Goal: Task Accomplishment & Management: Use online tool/utility

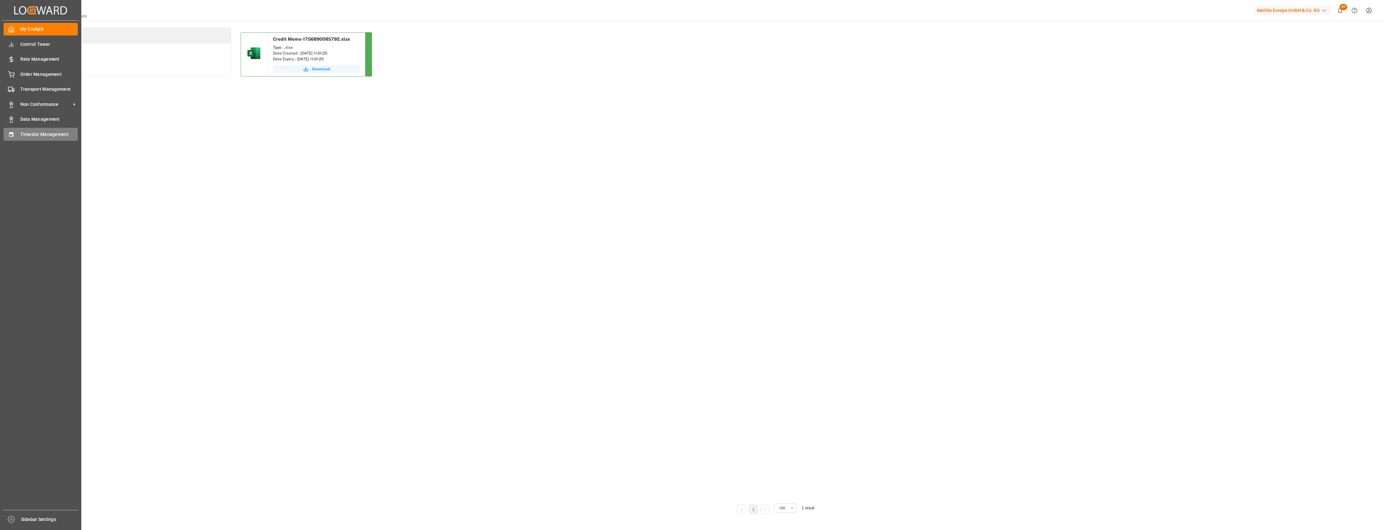
click at [15, 131] on div "Timeslot Management Timeslot Management" at bounding box center [41, 134] width 74 height 13
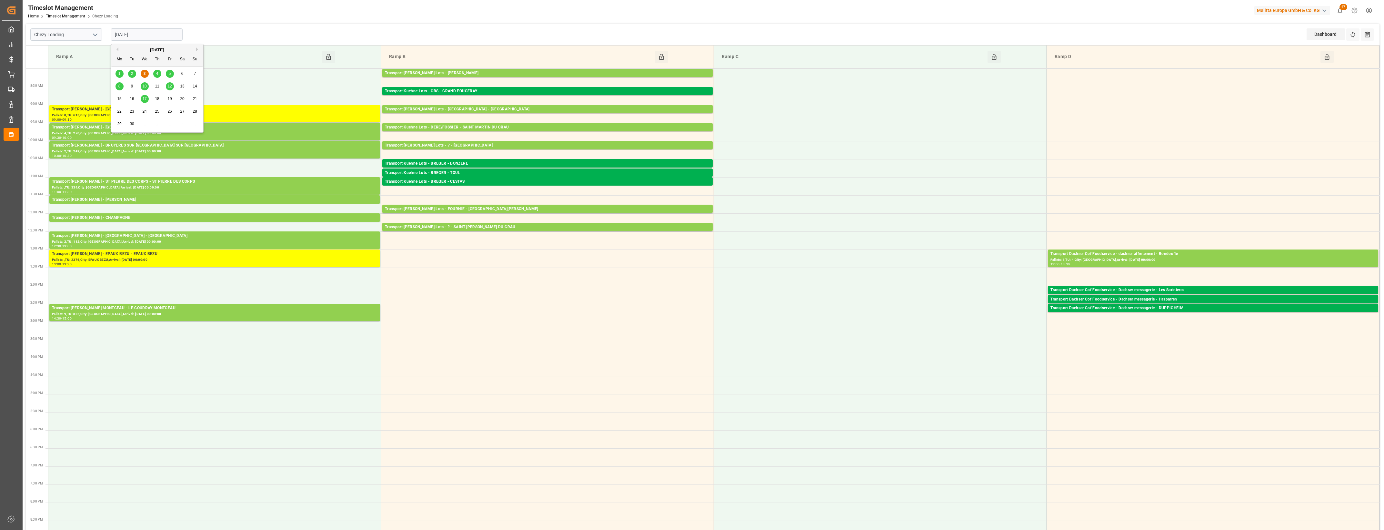
click at [166, 36] on input "[DATE]" at bounding box center [147, 34] width 72 height 12
click at [157, 73] on span "4" at bounding box center [157, 73] width 2 height 5
type input "[DATE]"
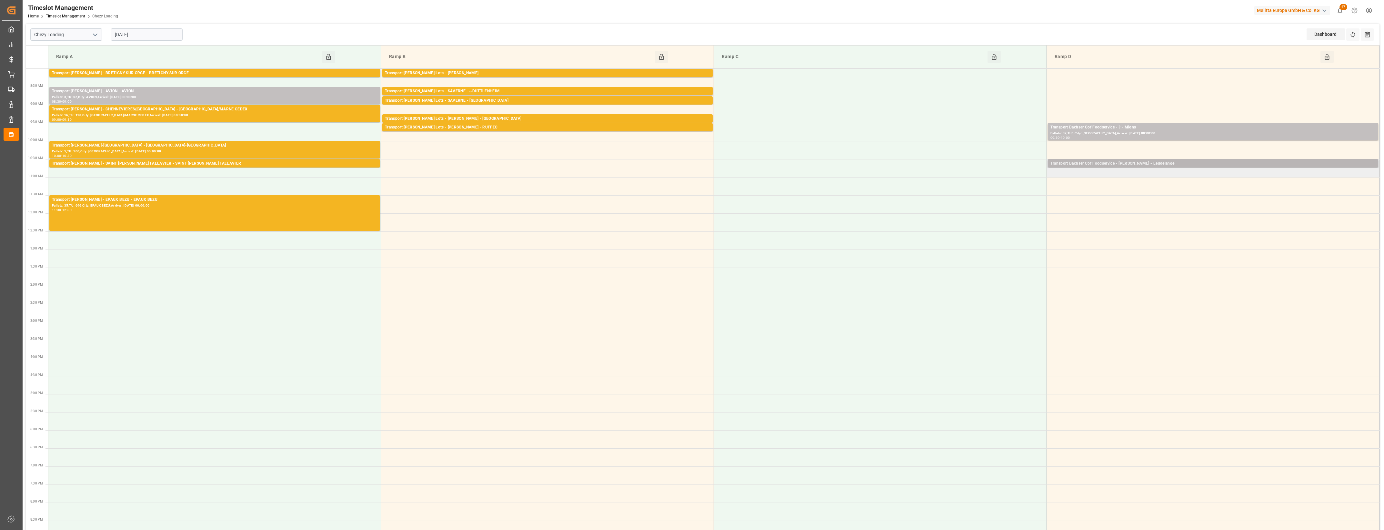
click at [1146, 164] on div "Transport Dachser Cof Foodservice - [PERSON_NAME] - Leudelange" at bounding box center [1212, 163] width 325 height 6
click at [981, 192] on button "Open" at bounding box center [962, 193] width 45 height 8
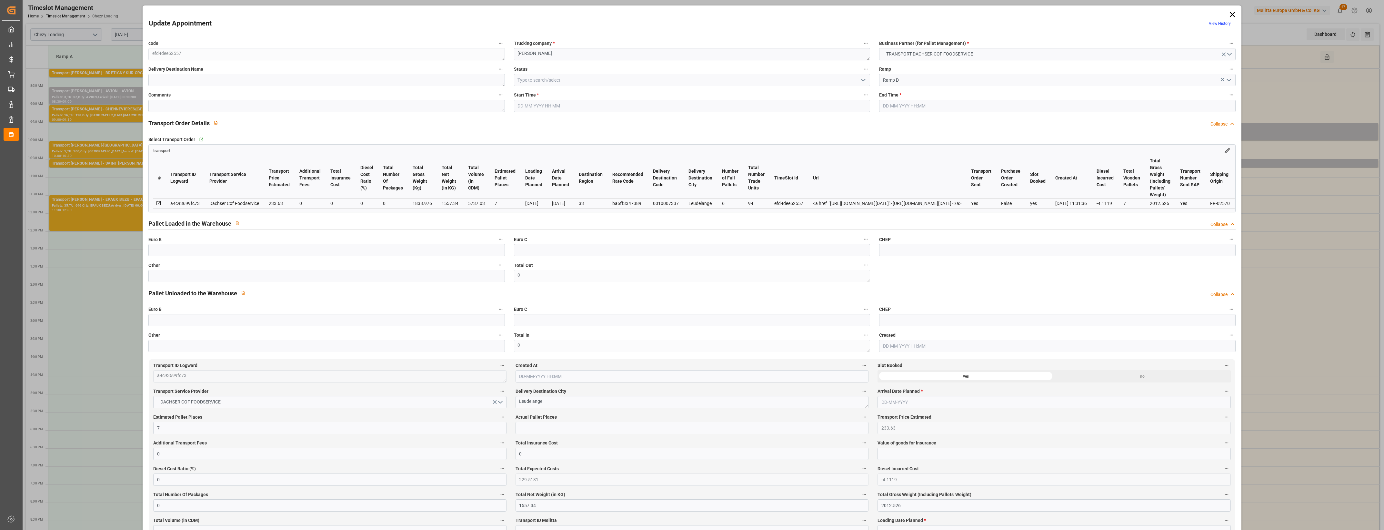
type input "7"
type input "233.63"
type input "0"
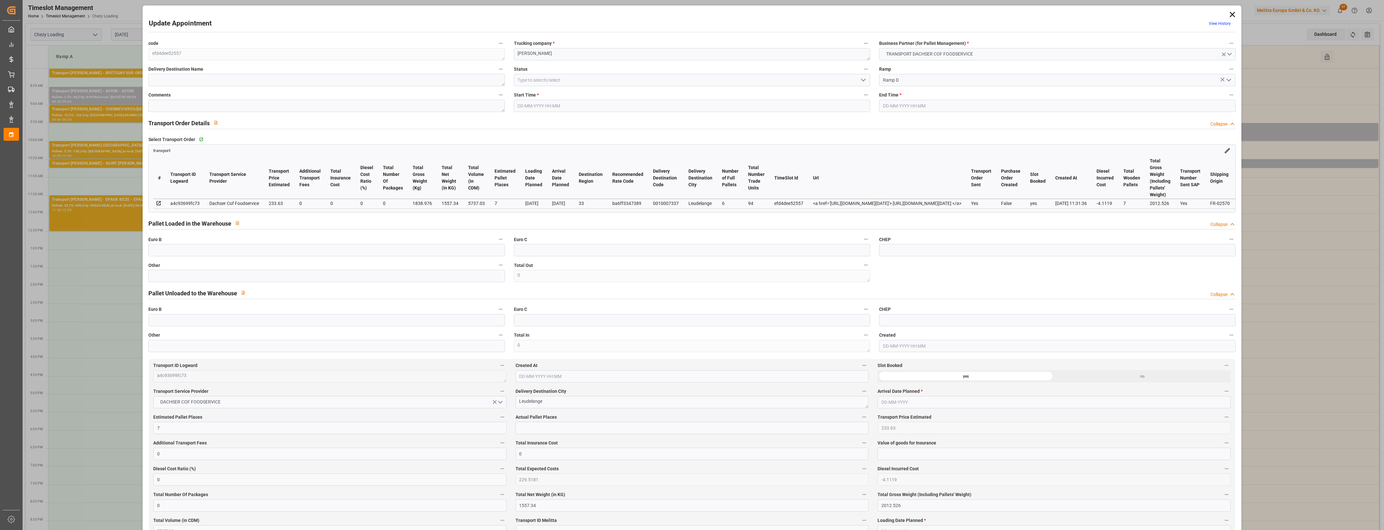
type input "229.5181"
type input "-4.1119"
type input "0"
type input "1557.34"
type input "2012.526"
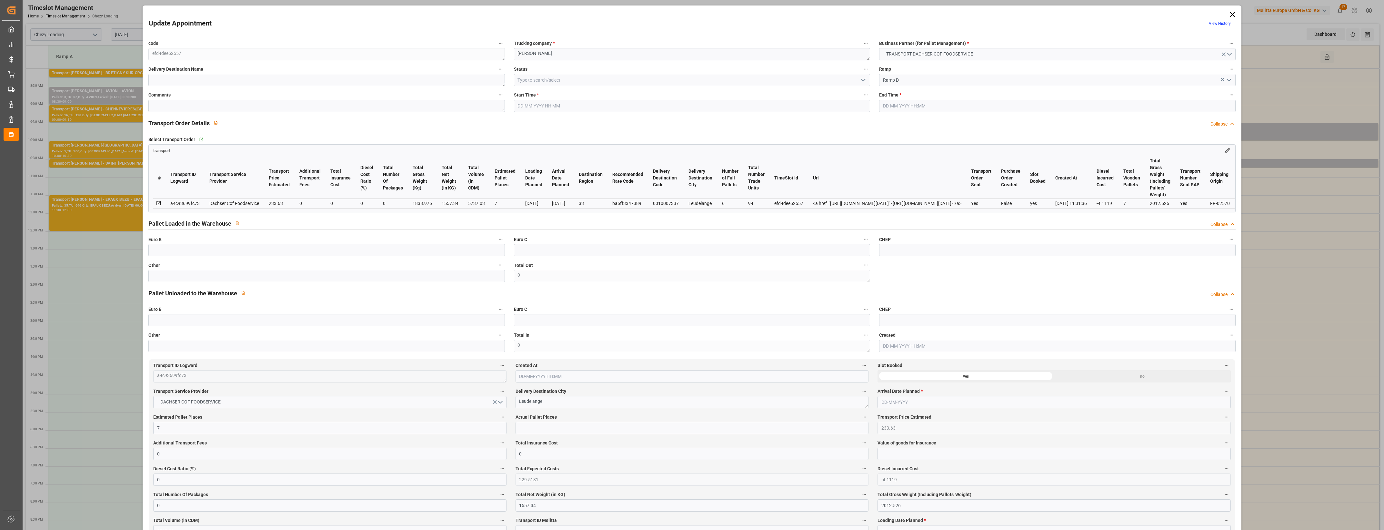
type input "5737.03"
type input "33"
type input "6"
type input "94"
type input "7"
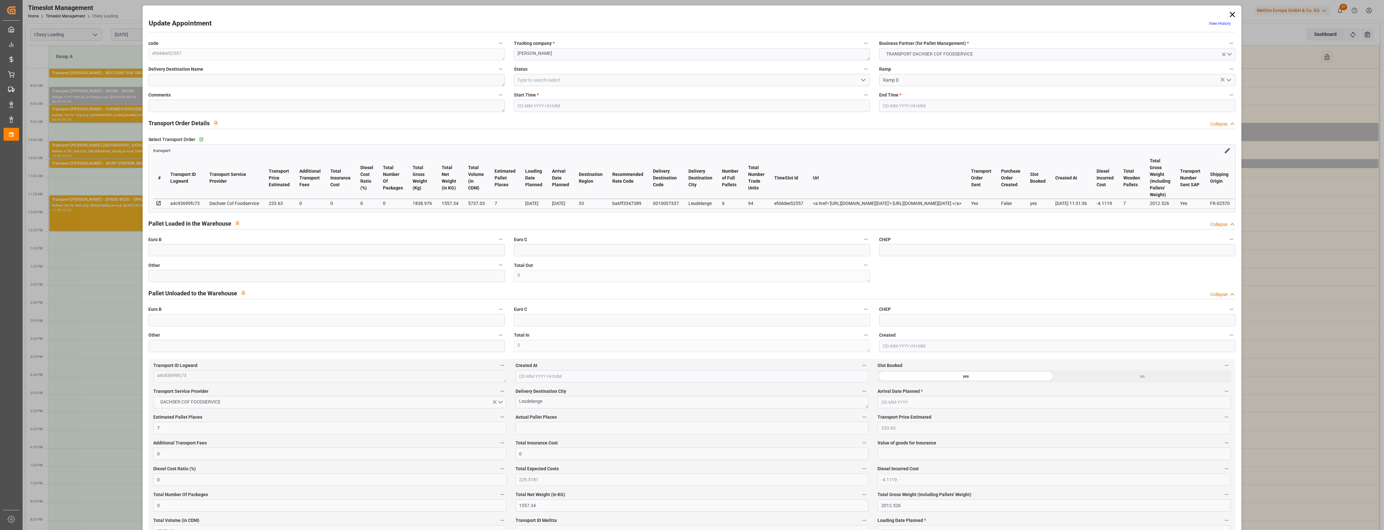
type input "101"
type input "1838.976"
type input "0"
type input "4710.8598"
type input "0"
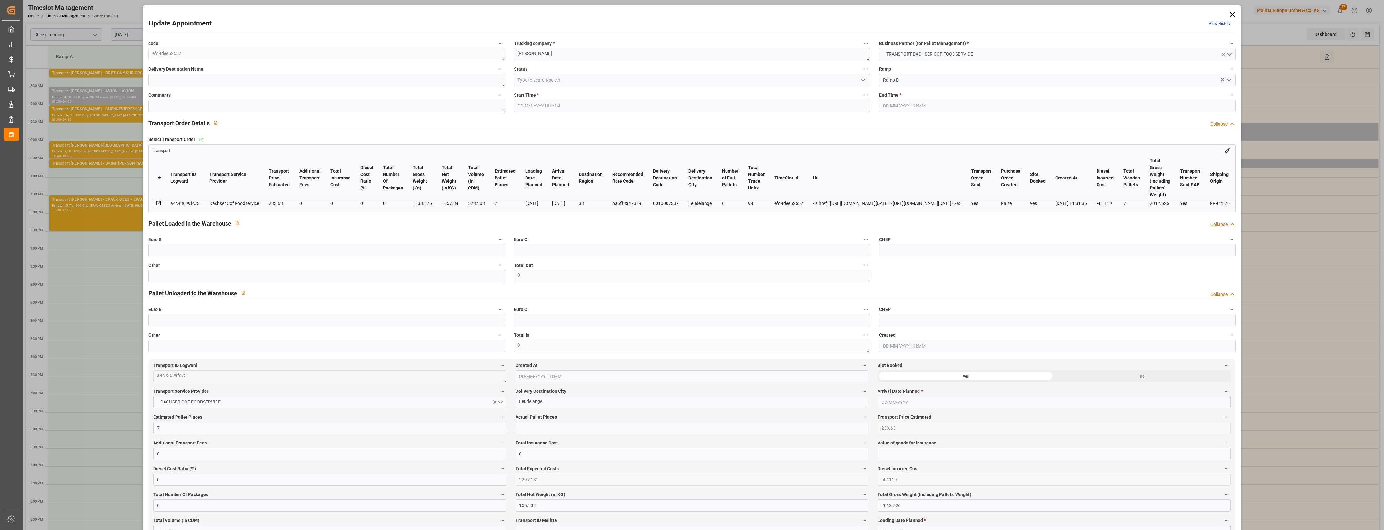
type input "0"
type input "21"
type input "35"
type input "[DATE] 10:30"
type input "[DATE] 10:45"
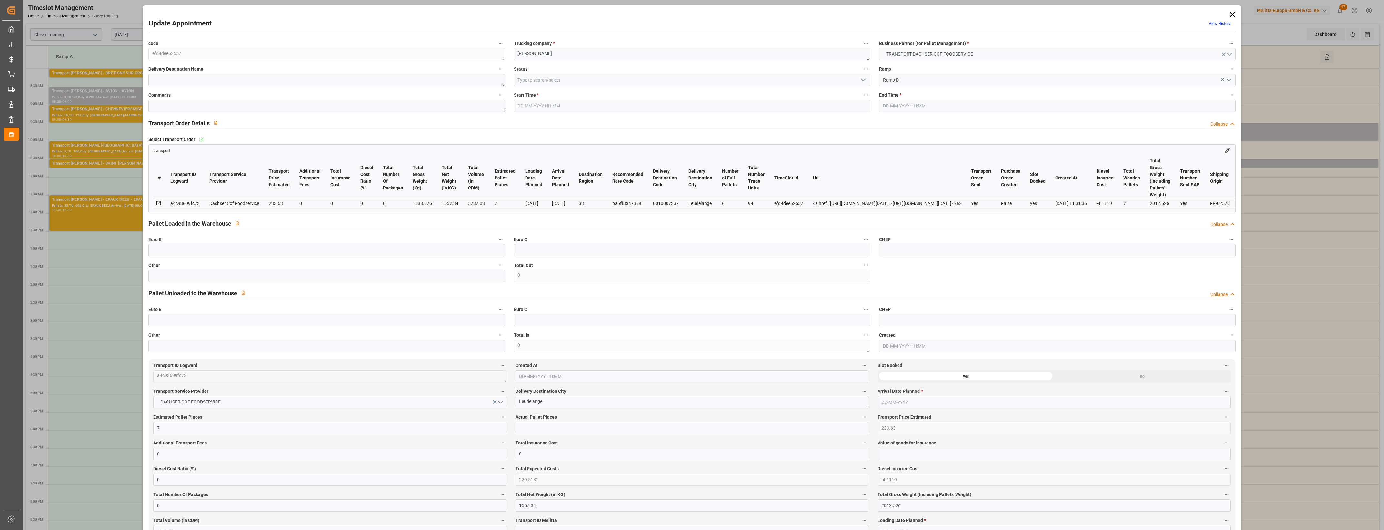
type input "[DATE] 11:56"
type input "[DATE] 11:31"
type input "[DATE]"
click at [1229, 14] on icon at bounding box center [1231, 14] width 5 height 5
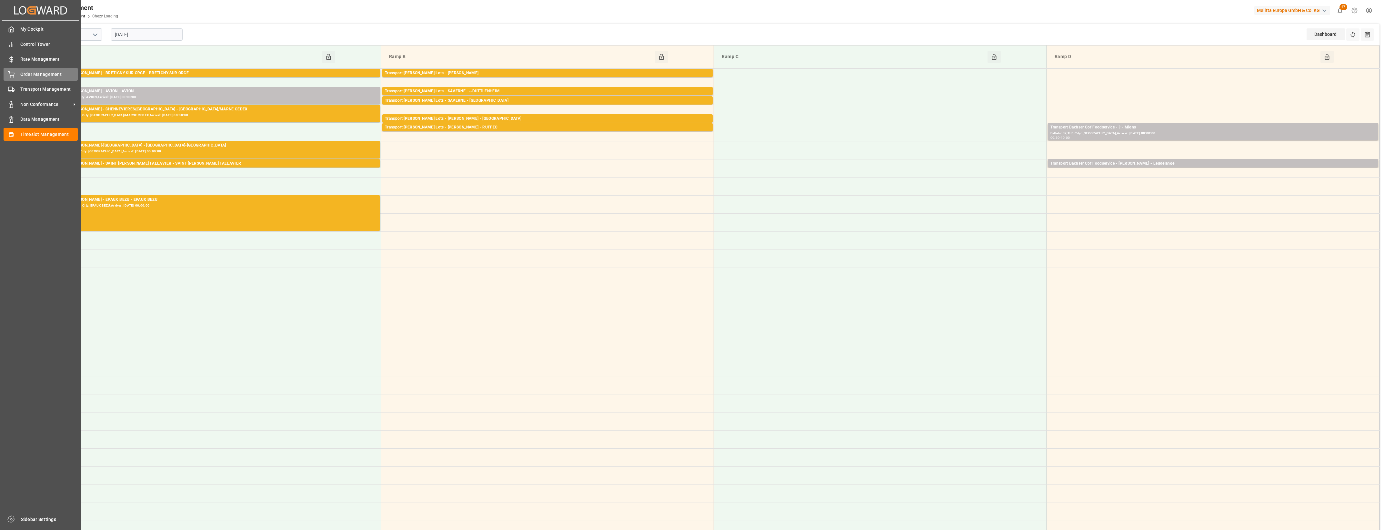
click at [24, 71] on span "Order Management" at bounding box center [49, 74] width 58 height 7
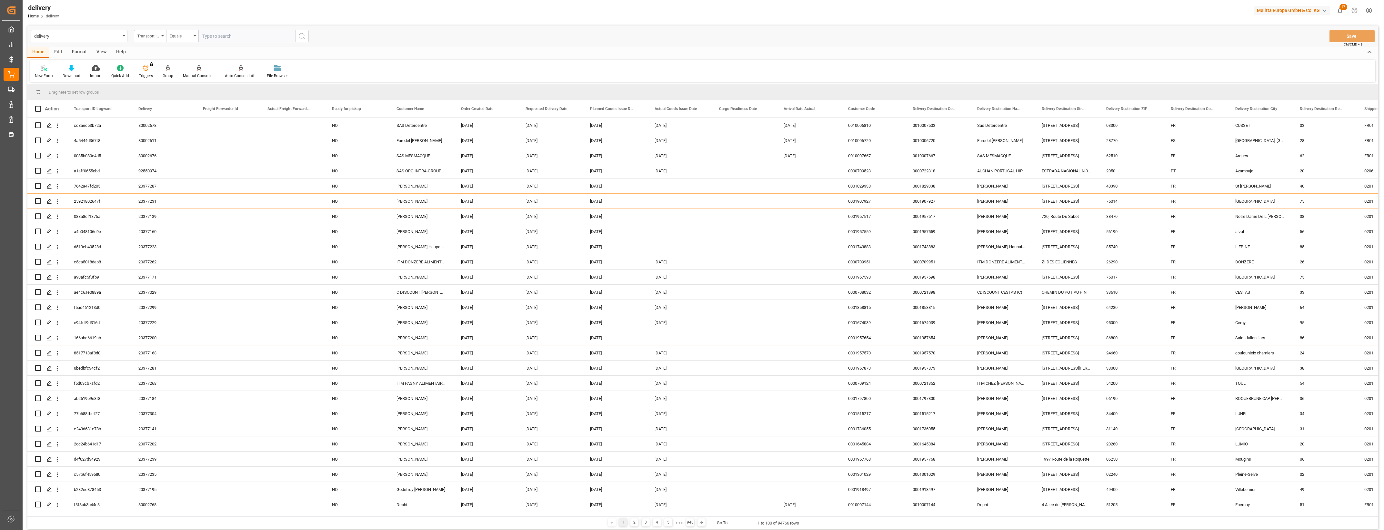
click at [389, 36] on div "delivery Transport ID Logward Equals Save Ctrl/CMD + S" at bounding box center [702, 35] width 1350 height 21
